Goal: Task Accomplishment & Management: Use online tool/utility

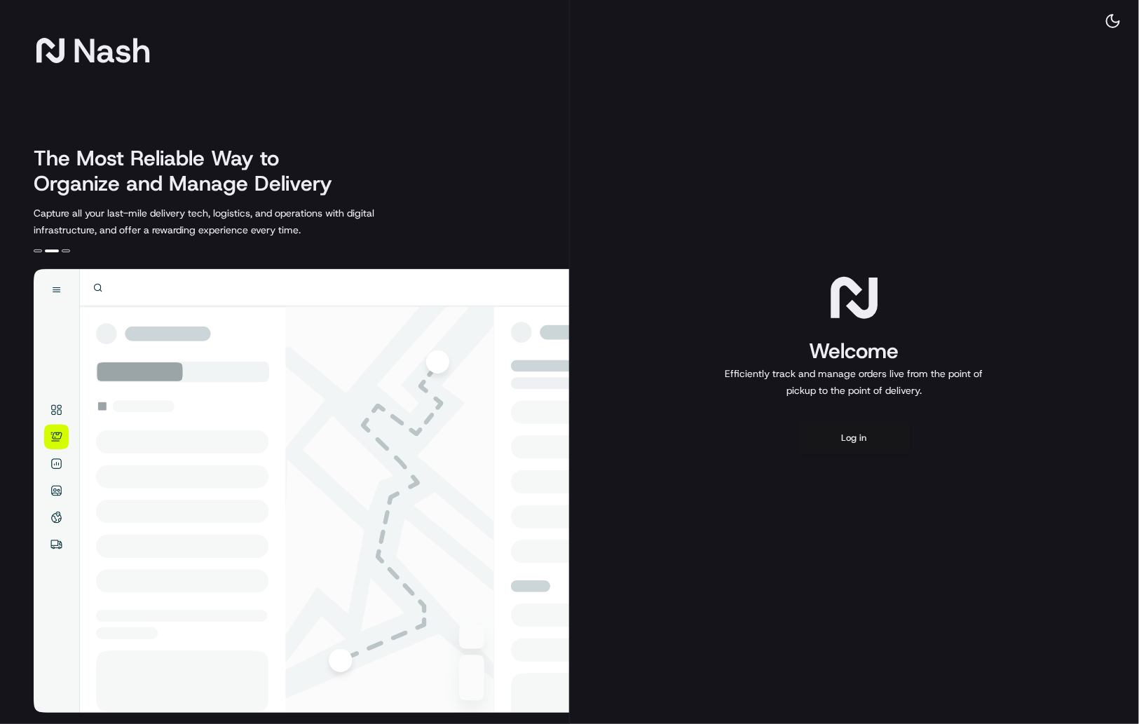
click at [851, 439] on button "Log in" at bounding box center [854, 438] width 112 height 34
